Goal: Communication & Community: Answer question/provide support

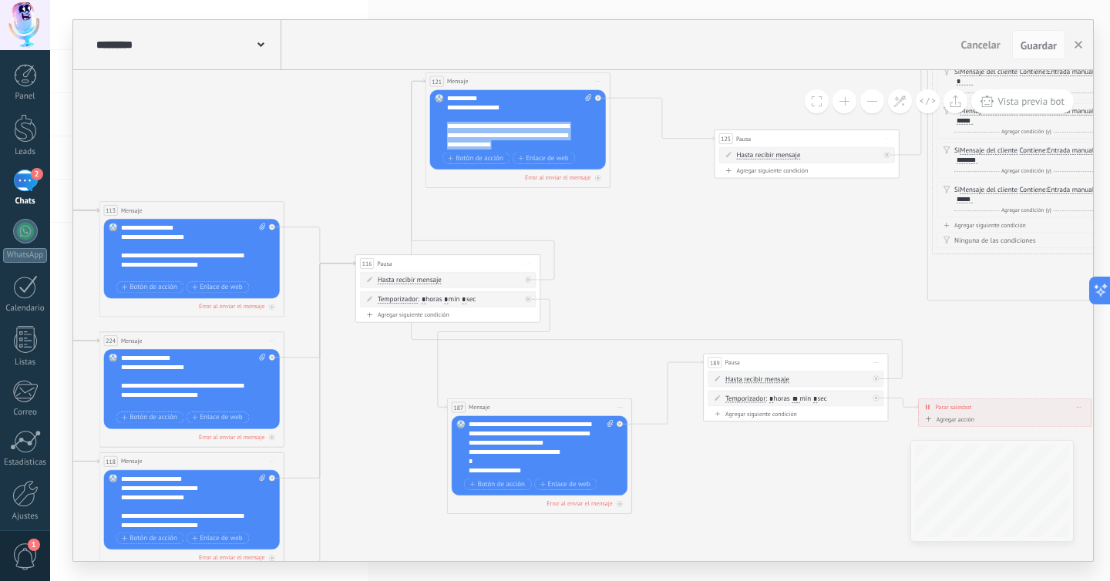
click at [258, 45] on use at bounding box center [260, 44] width 7 height 5
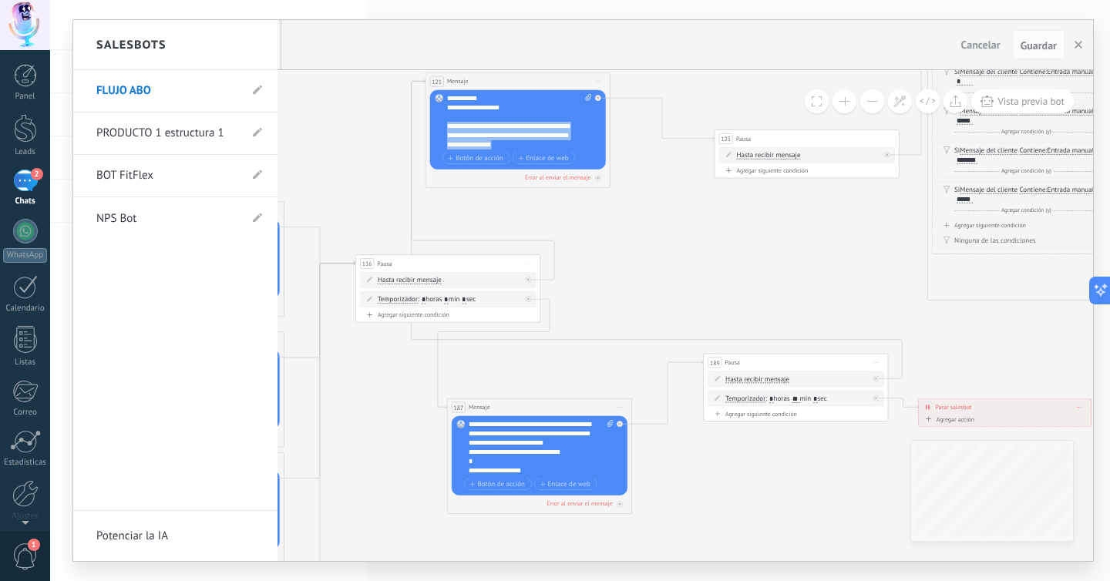
drag, startPoint x: 22, startPoint y: 175, endPoint x: 123, endPoint y: 87, distance: 134.4
click at [22, 175] on div "2" at bounding box center [25, 181] width 25 height 22
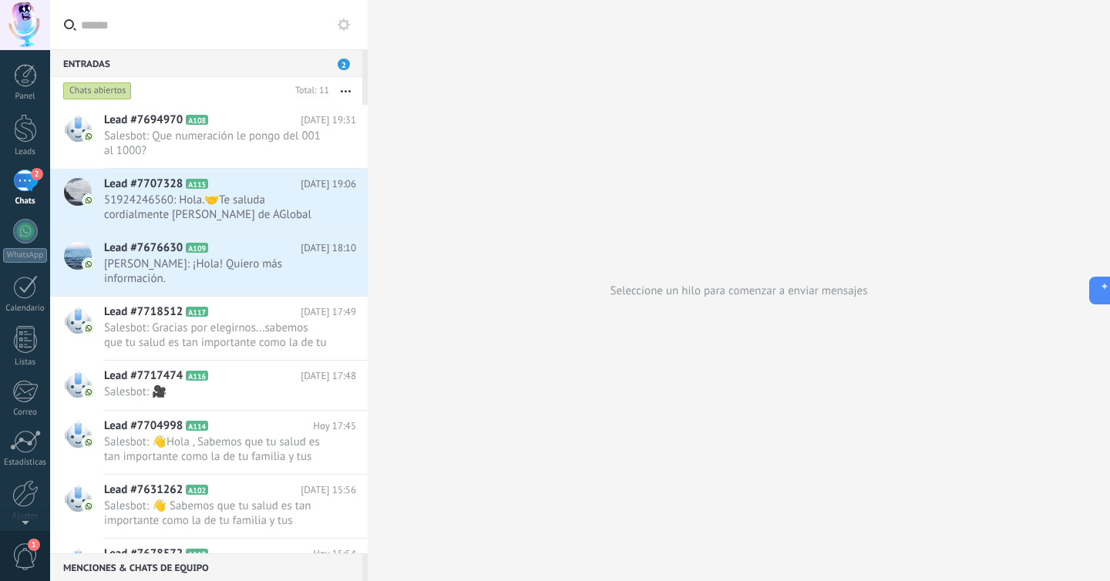
click at [19, 185] on div "2" at bounding box center [25, 181] width 25 height 22
click at [346, 25] on use at bounding box center [344, 24] width 12 height 12
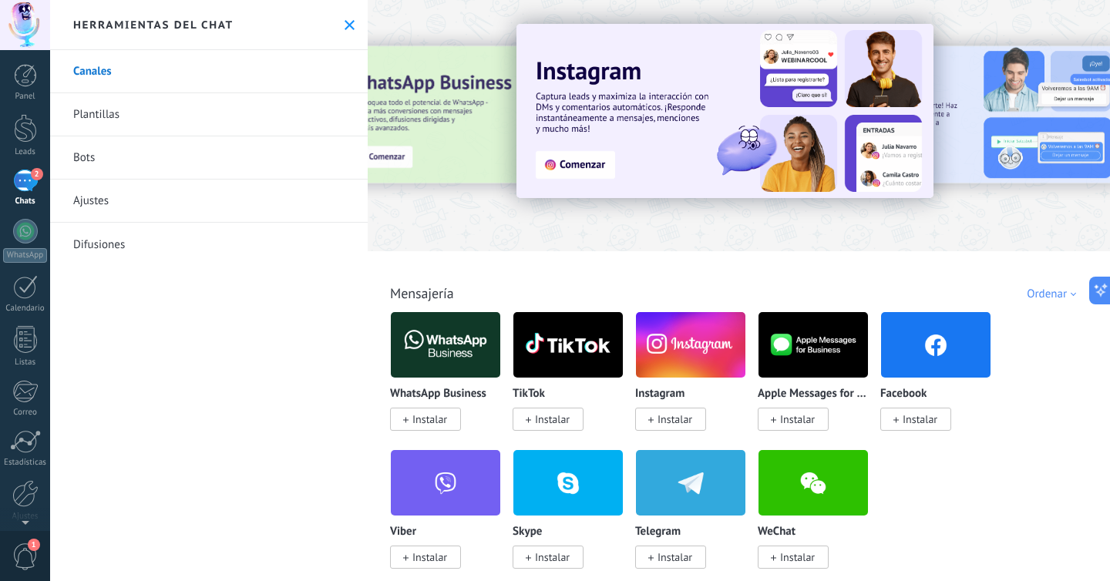
click at [156, 159] on link "Bots" at bounding box center [209, 157] width 318 height 43
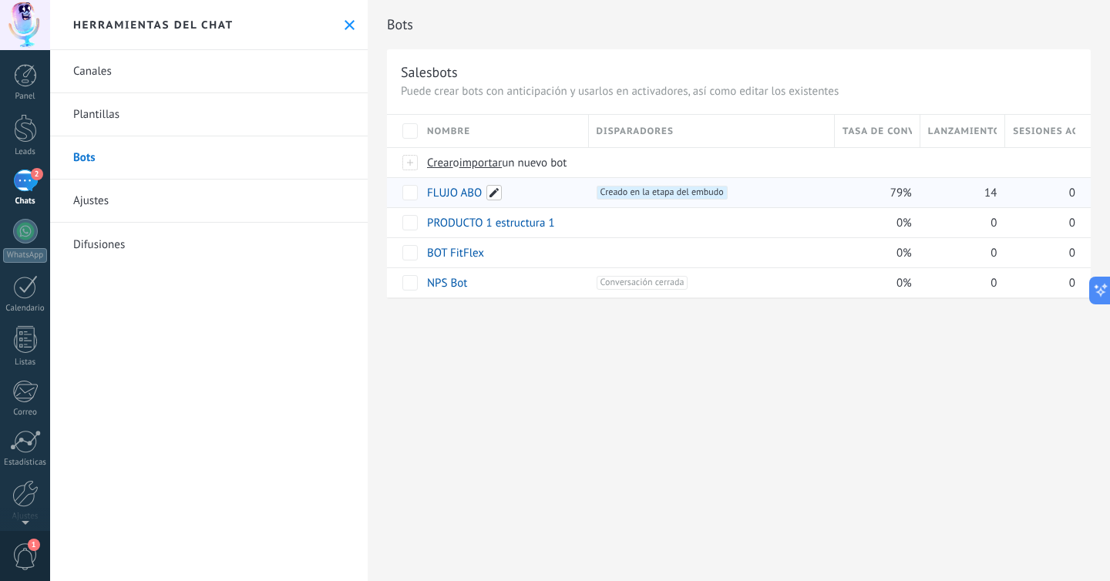
click at [492, 193] on span at bounding box center [493, 192] width 15 height 15
click at [536, 230] on span "Cancelar" at bounding box center [527, 227] width 39 height 14
click at [813, 193] on div "exportar bot màs" at bounding box center [806, 192] width 78 height 30
click at [435, 314] on div "Bots Salesbots Puede crear bots con anticipación y usarlos en activadores, así …" at bounding box center [739, 165] width 742 height 331
click at [345, 24] on use at bounding box center [350, 25] width 10 height 10
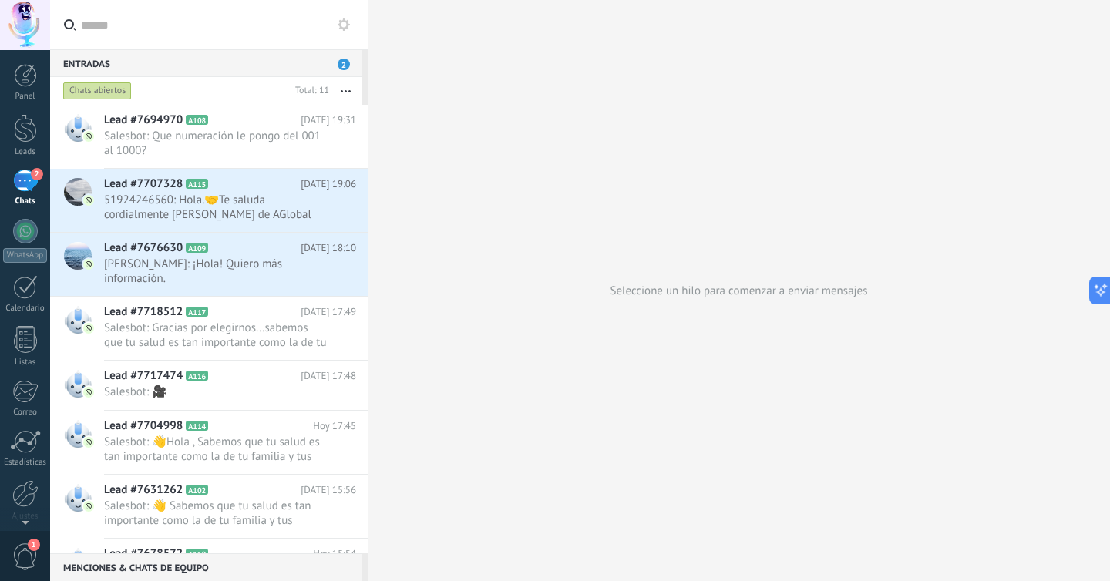
click at [27, 188] on div "2" at bounding box center [25, 181] width 25 height 22
click at [240, 190] on h2 "Lead #7707328 A115" at bounding box center [202, 184] width 197 height 15
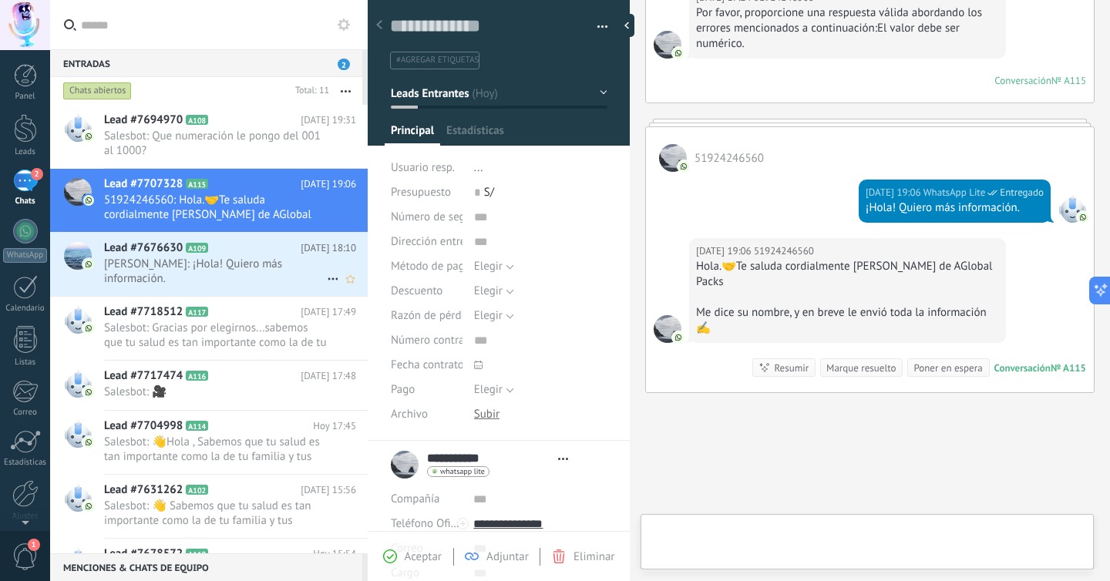
scroll to position [23, 0]
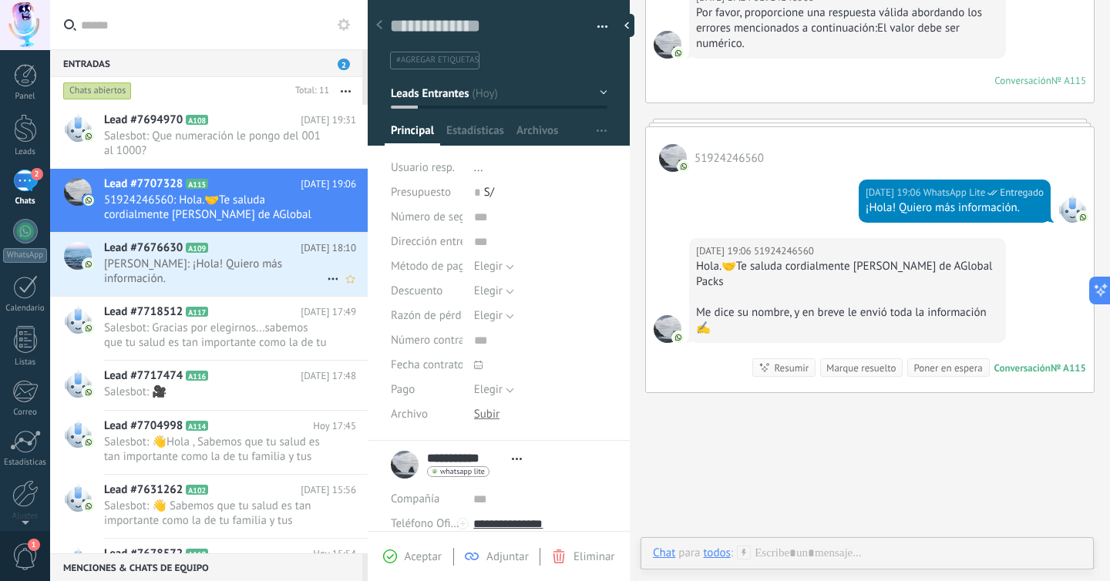
click at [206, 254] on h2 "Lead #7676630 A109" at bounding box center [202, 247] width 197 height 15
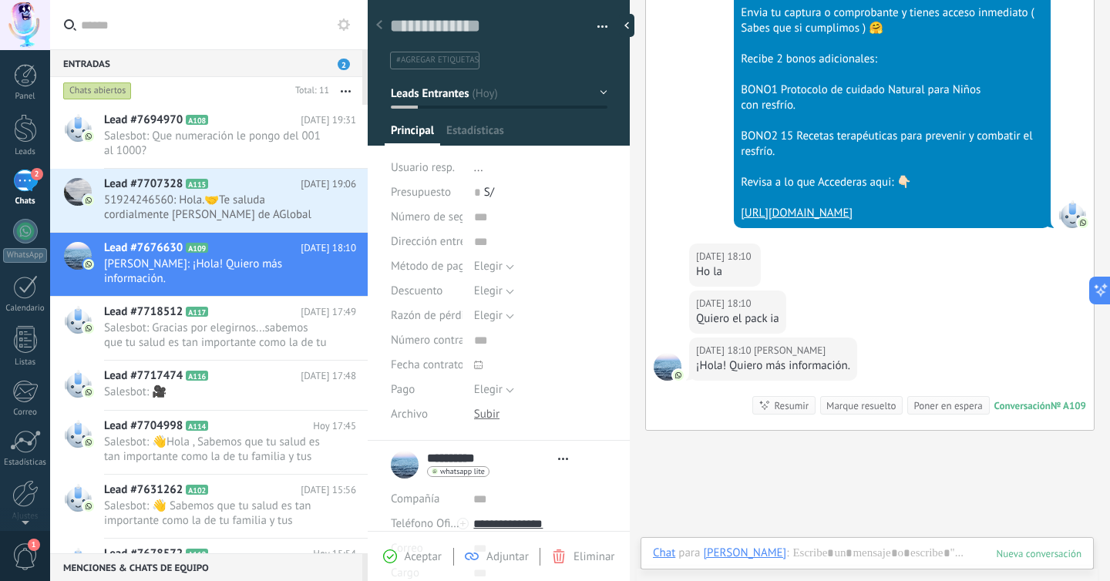
scroll to position [23, 0]
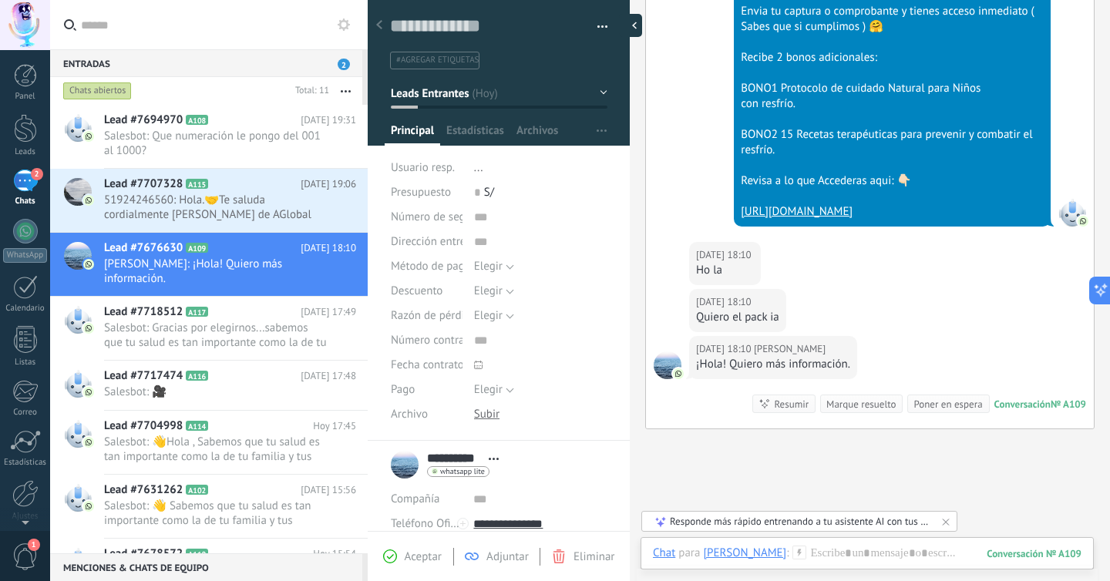
click at [634, 25] on div at bounding box center [630, 25] width 23 height 23
type textarea "**********"
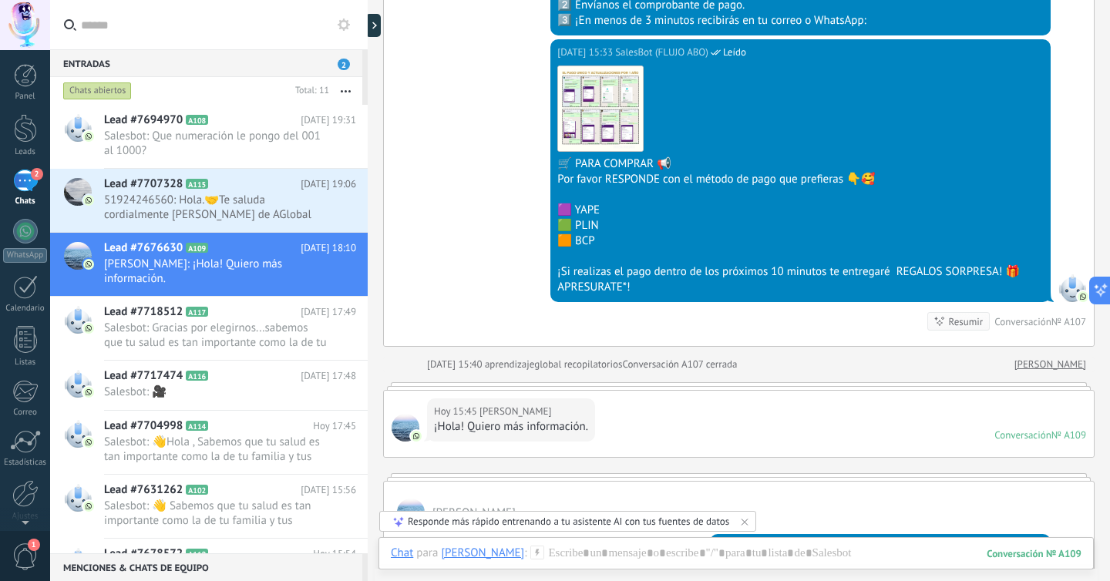
scroll to position [6809, 0]
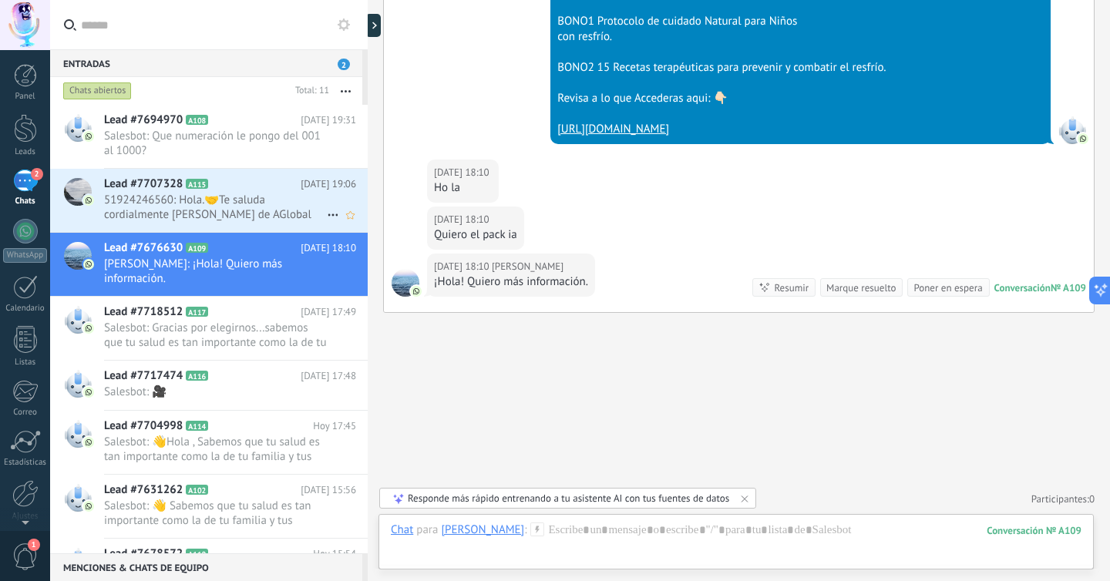
click at [227, 197] on span "51924246560: Hola.🤝Te saluda cordialmente [PERSON_NAME] de AGlobal Packs Me dic…" at bounding box center [215, 207] width 223 height 29
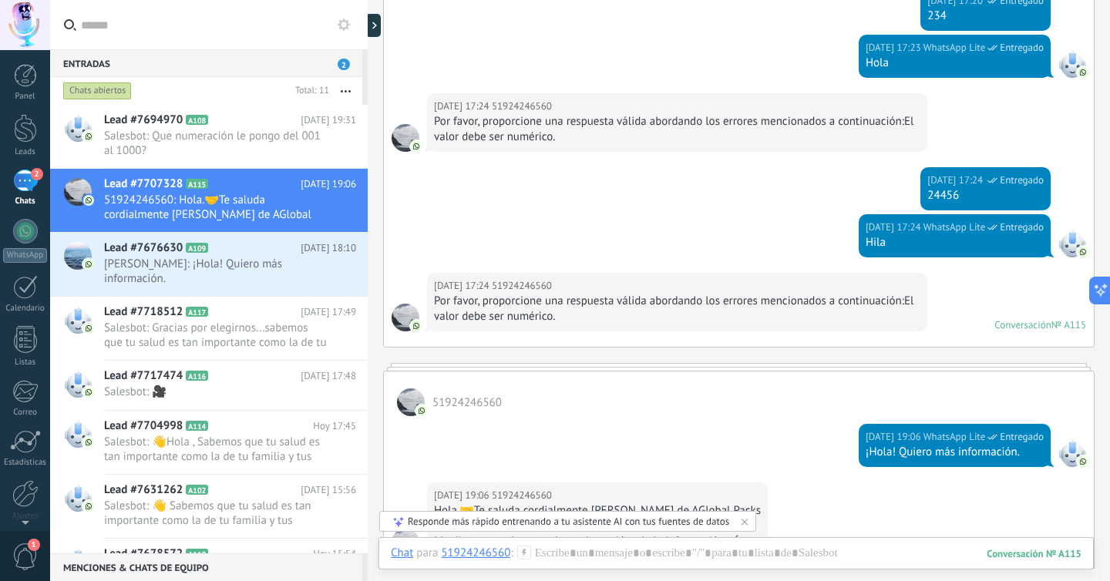
scroll to position [385, 0]
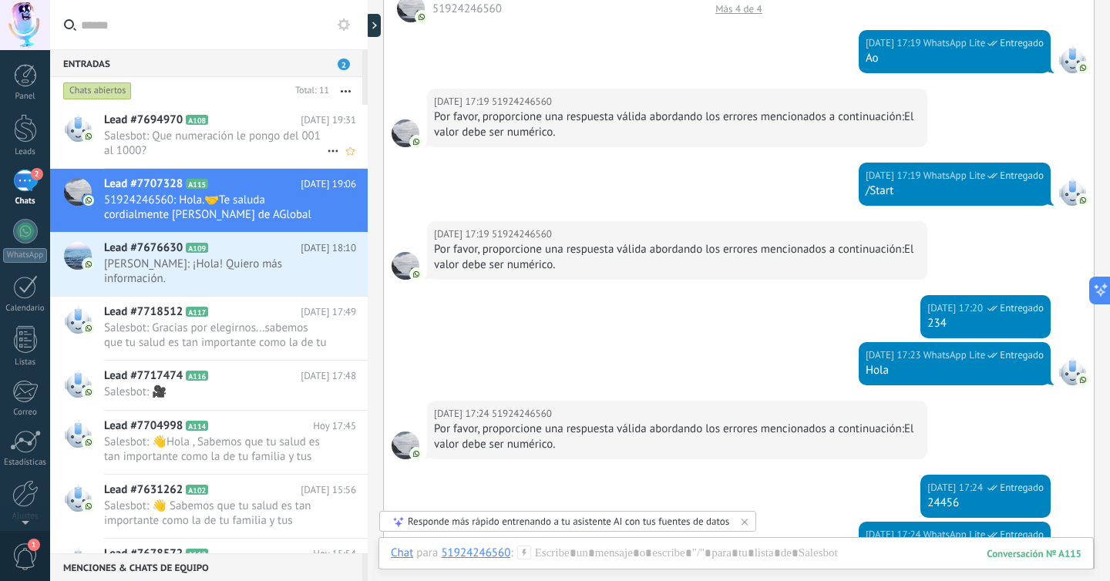
click at [222, 140] on span "Salesbot: Que numeración le pongo del 001 al 1000?" at bounding box center [215, 143] width 223 height 29
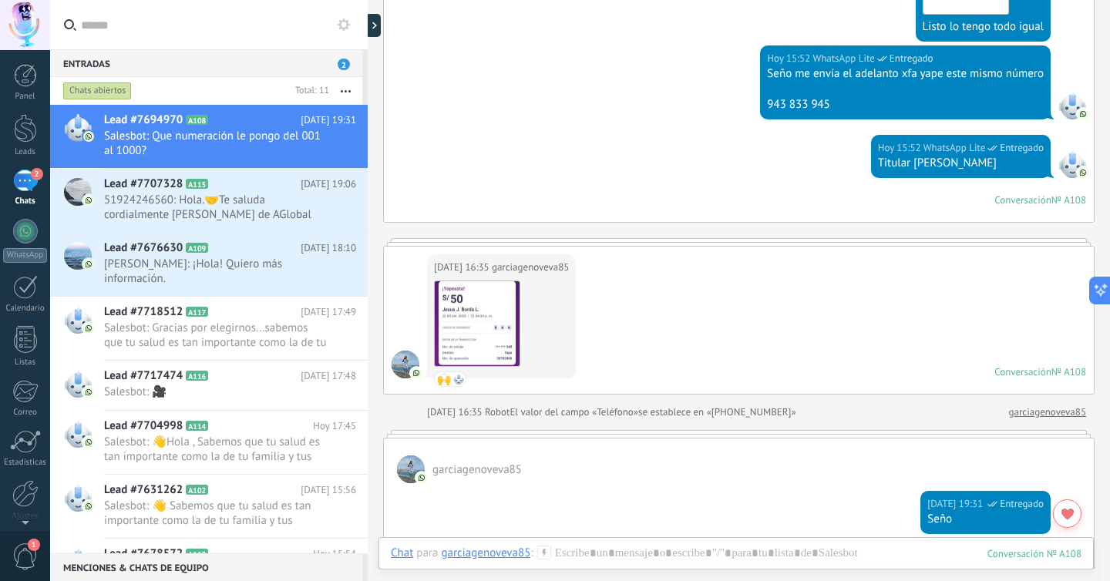
scroll to position [580, 0]
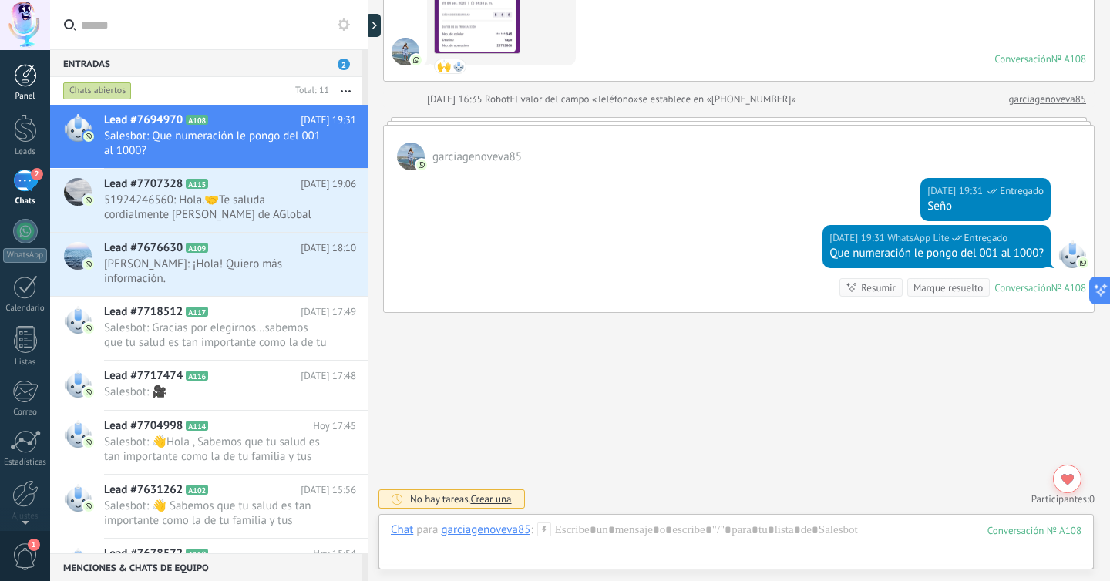
click at [27, 69] on div at bounding box center [25, 75] width 23 height 23
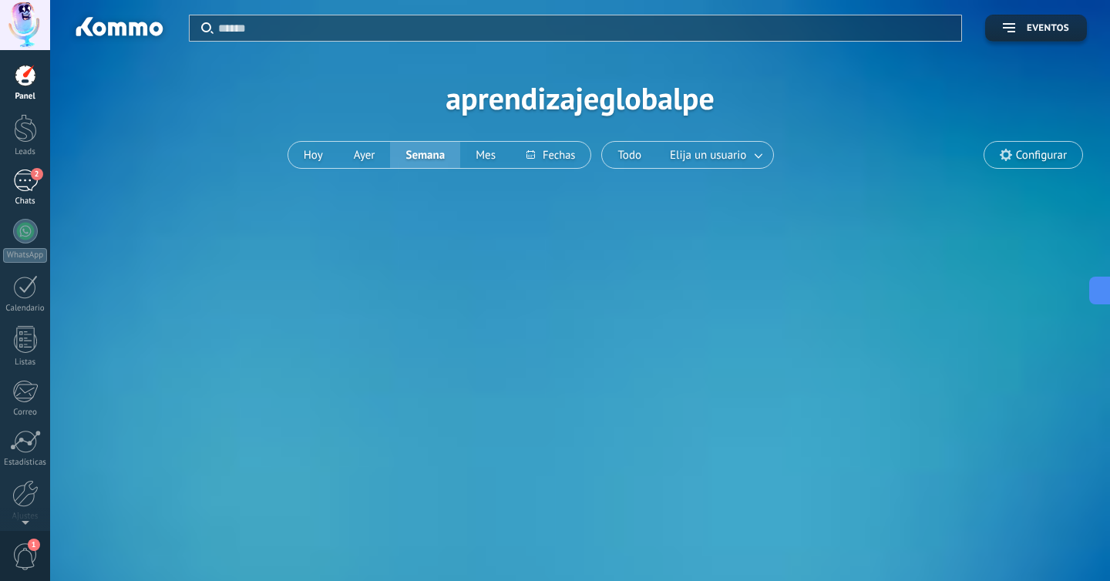
click at [27, 180] on div "2" at bounding box center [25, 181] width 25 height 22
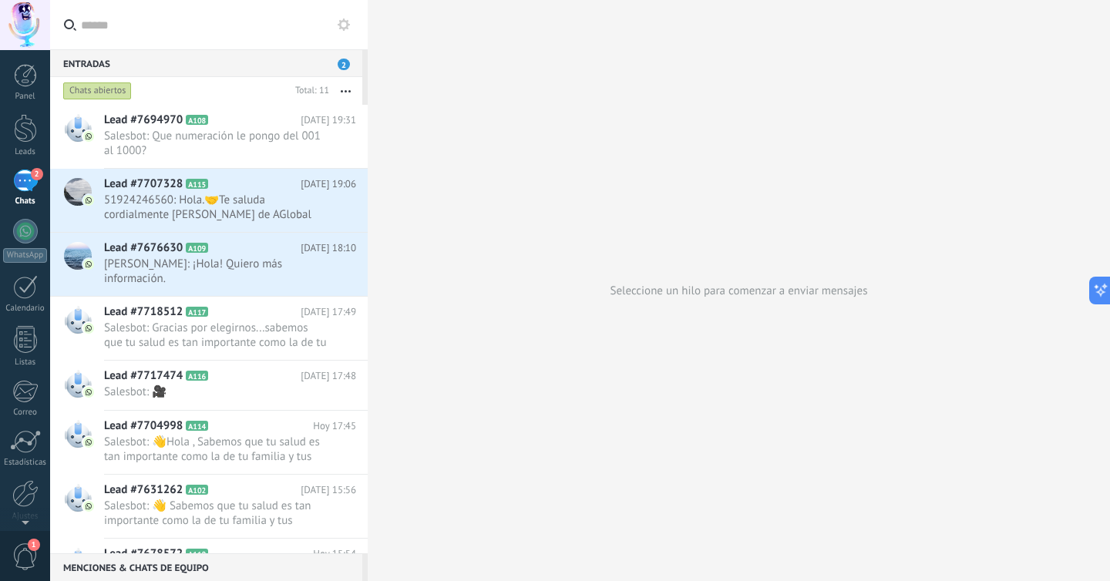
click at [341, 62] on span "2" at bounding box center [344, 65] width 12 height 12
click at [277, 197] on span "51924246560: Hola.🤝Te saluda cordialmente [PERSON_NAME] de AGlobal Packs Me dic…" at bounding box center [215, 207] width 223 height 29
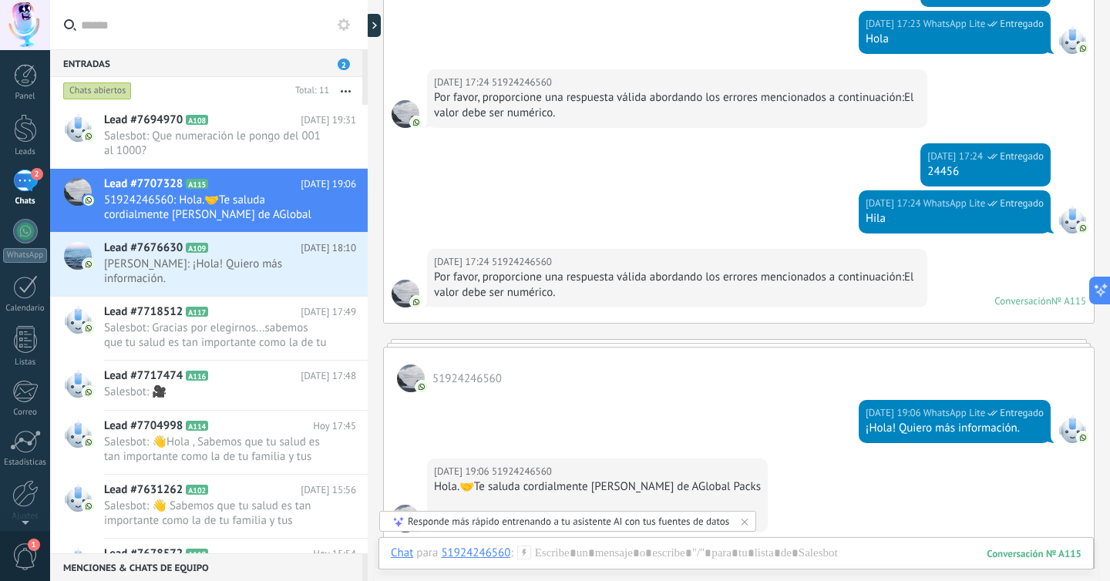
scroll to position [952, 0]
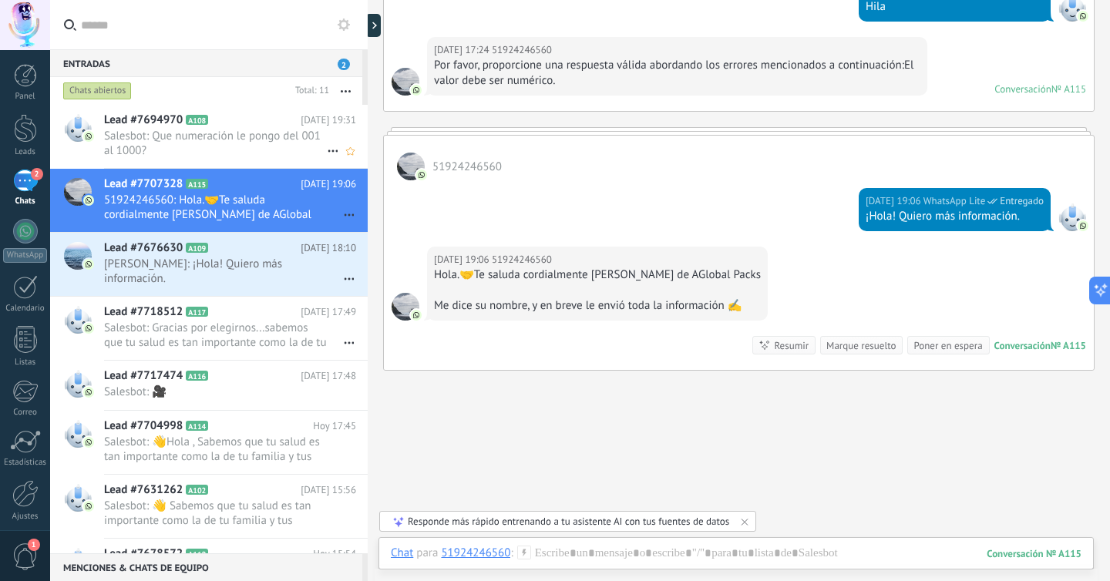
click at [218, 143] on span "Salesbot: Que numeración le pongo del 001 al 1000?" at bounding box center [215, 143] width 223 height 29
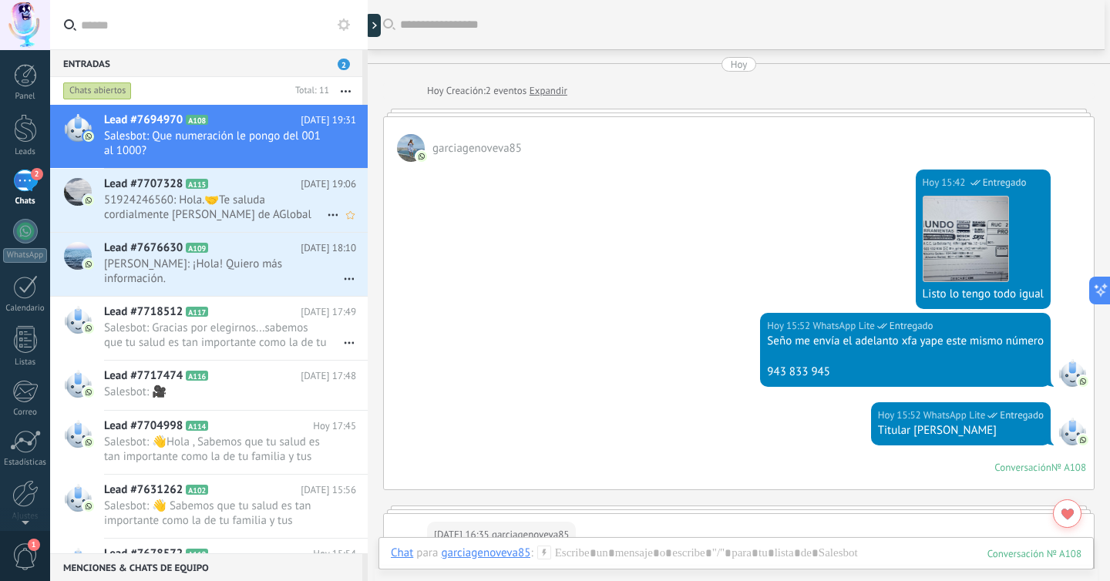
click at [251, 195] on span "51924246560: Hola.🤝Te saluda cordialmente [PERSON_NAME] de AGlobal Packs Me dic…" at bounding box center [215, 207] width 223 height 29
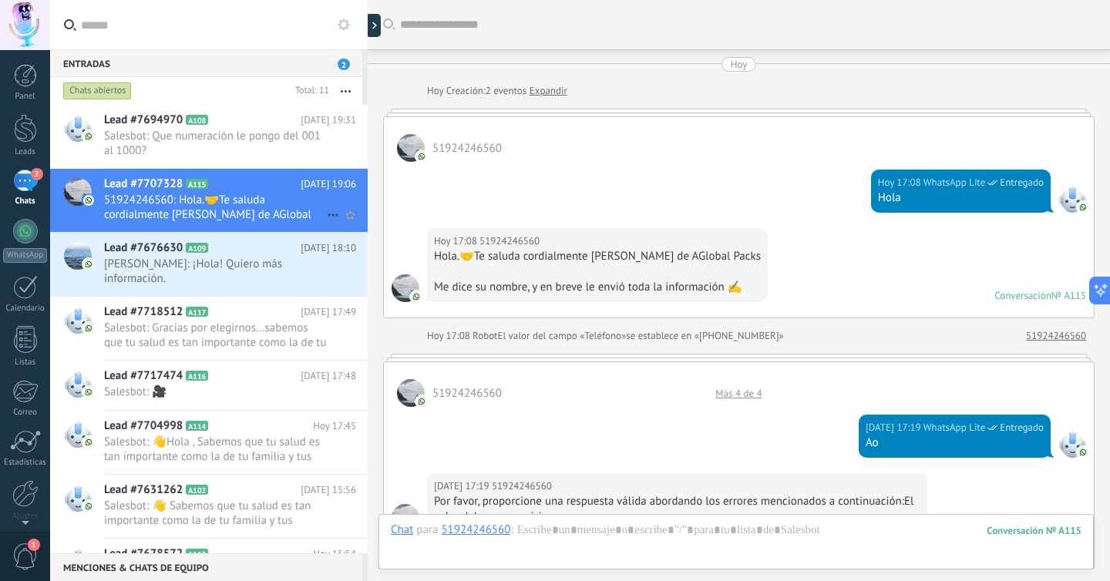
scroll to position [952, 0]
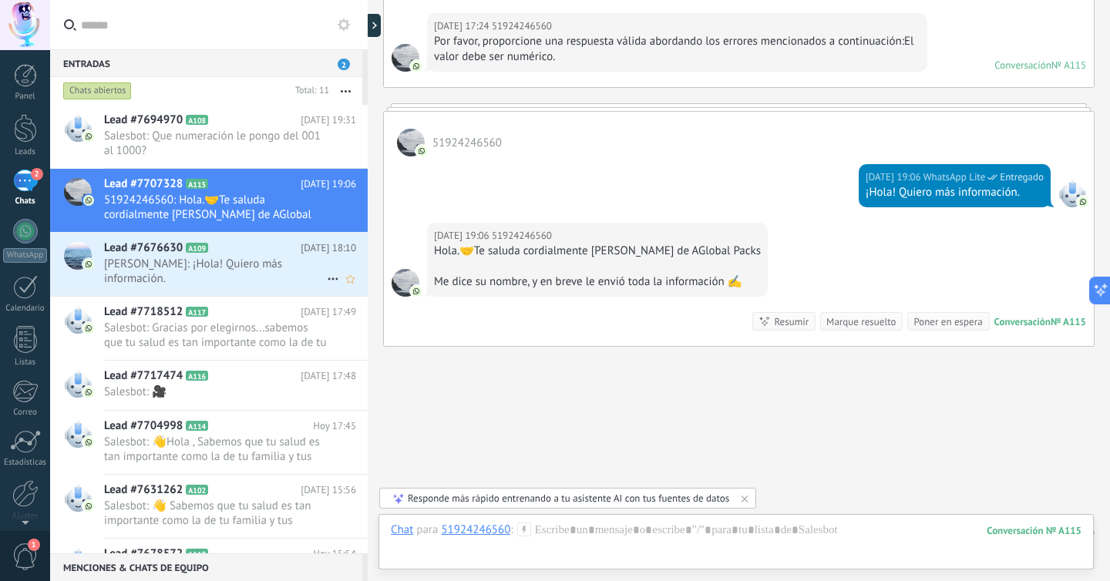
click at [251, 274] on div "Lead #7676630 A109 [DATE] 18:10 [PERSON_NAME]: ¡Hola! Quiero más información." at bounding box center [236, 264] width 264 height 63
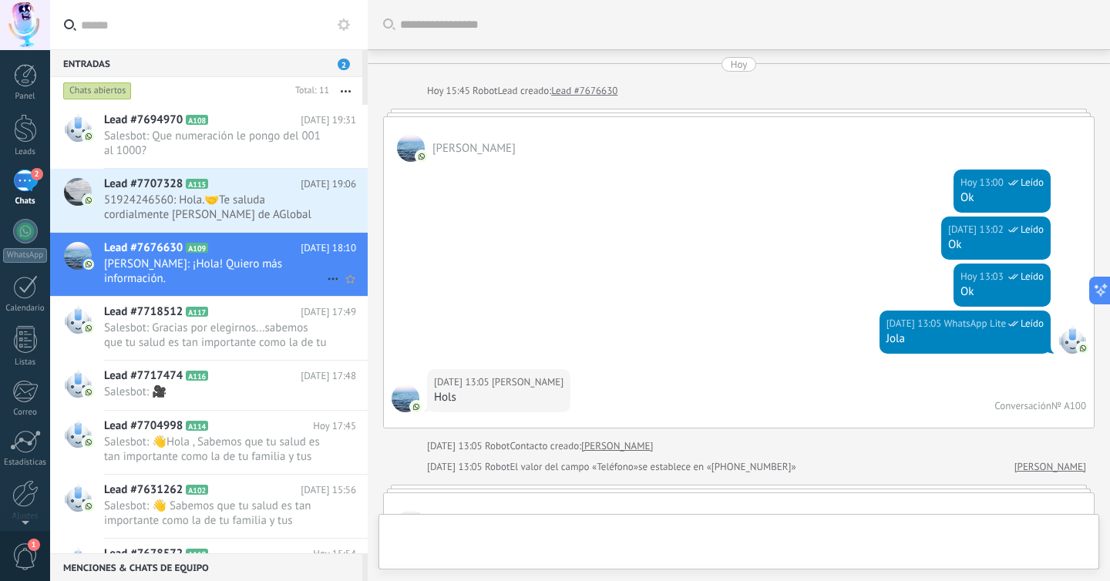
scroll to position [6809, 0]
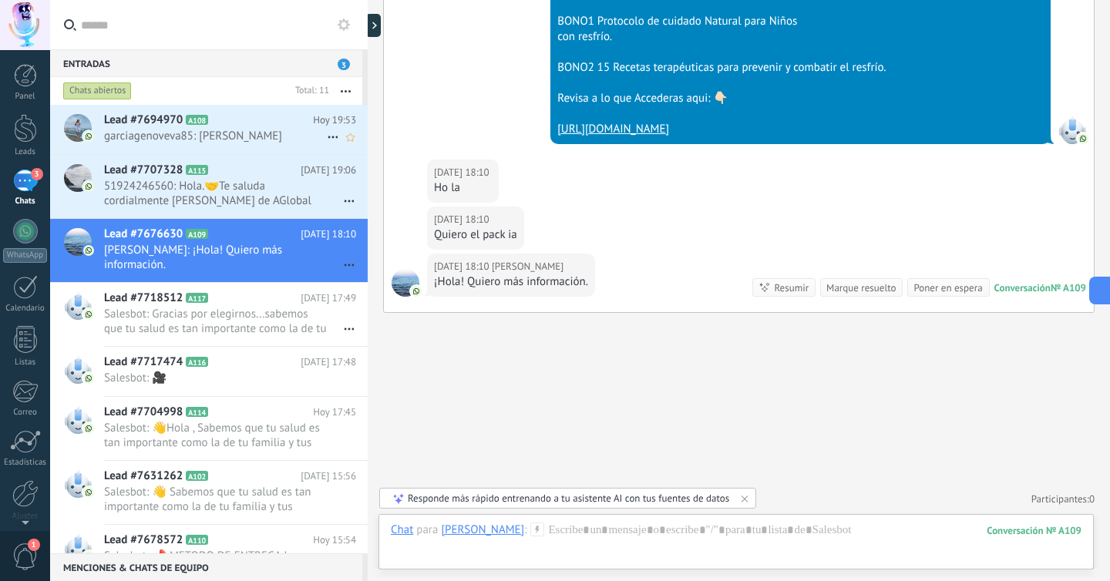
click at [275, 136] on span "garciagenoveva85: Ya" at bounding box center [215, 136] width 223 height 15
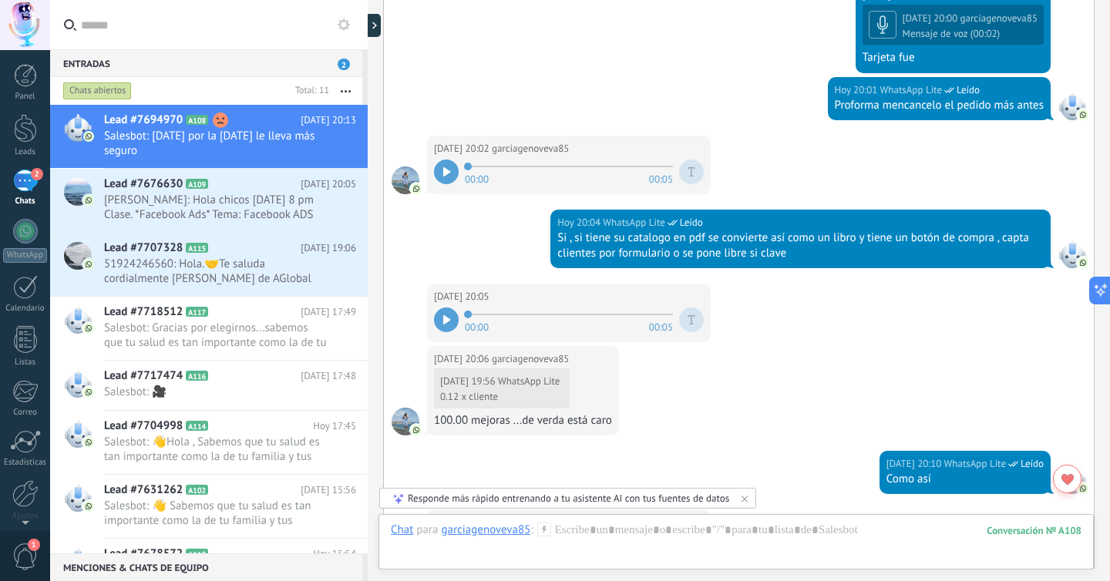
scroll to position [3425, 0]
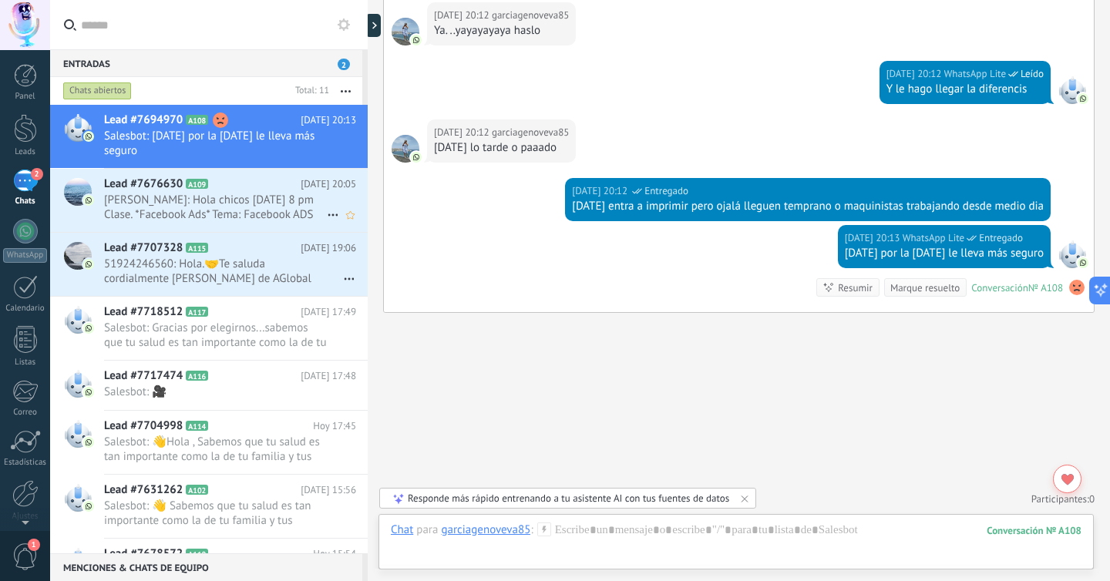
click at [268, 199] on span "Juan Jesús: Hola chicos hoy 8 pm Clase. *Facebook Ads* Tema: Facebook ADS Hora:…" at bounding box center [215, 207] width 223 height 29
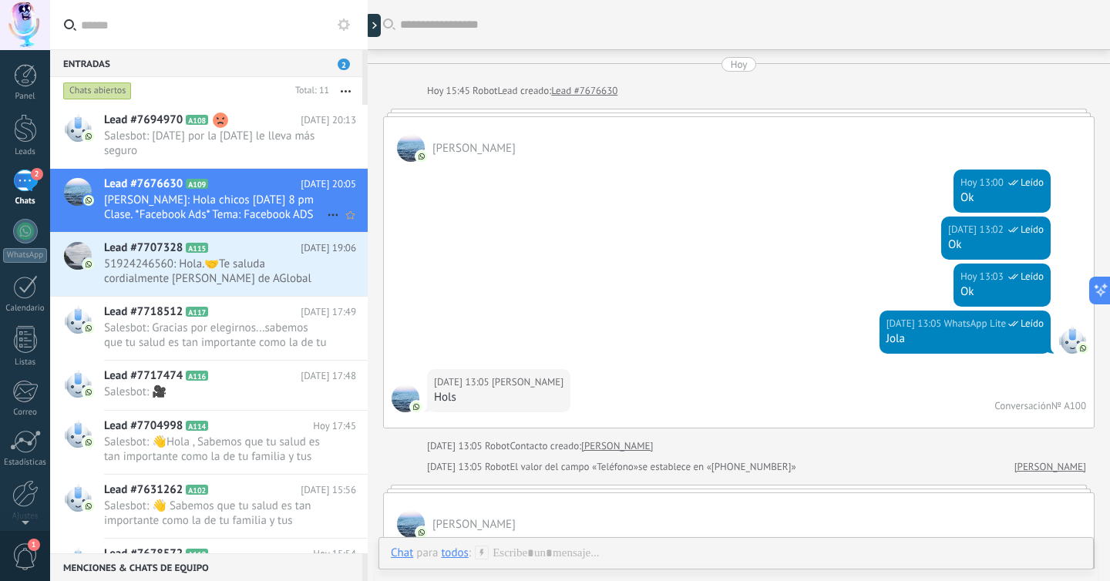
scroll to position [6861, 0]
